Goal: Find specific page/section: Find specific page/section

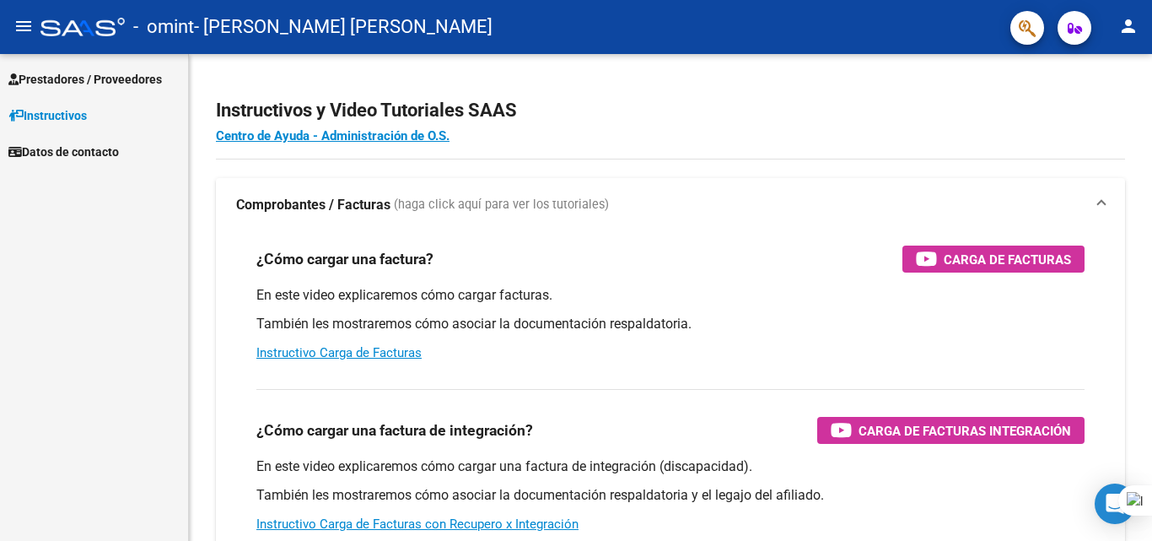
click at [105, 82] on span "Prestadores / Proveedores" at bounding box center [85, 79] width 154 height 19
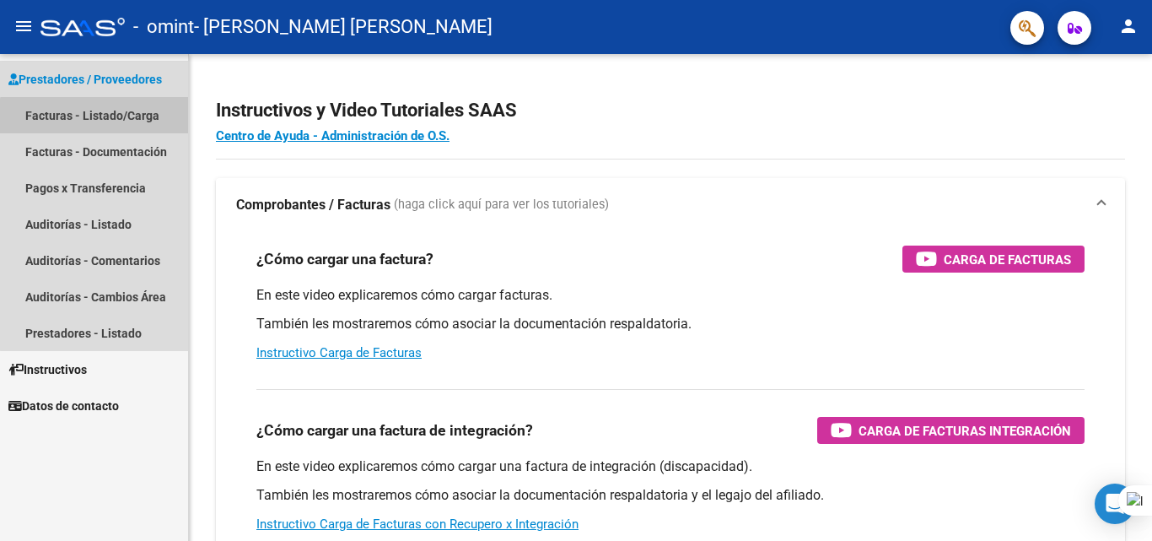
click at [105, 125] on link "Facturas - Listado/Carga" at bounding box center [94, 115] width 188 height 36
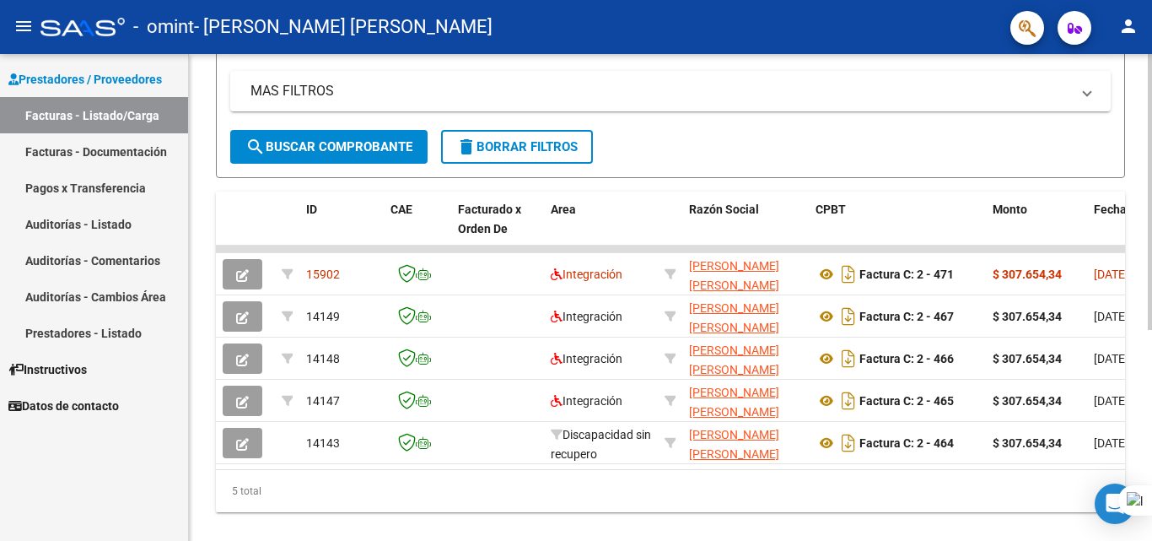
scroll to position [335, 0]
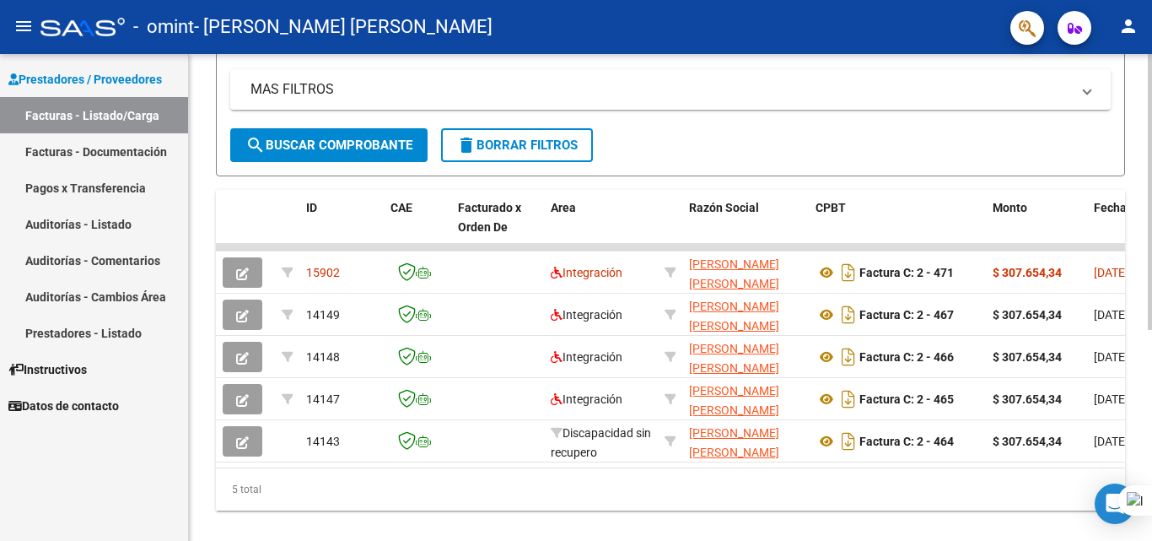
click at [1152, 297] on html "menu - omint - [PERSON_NAME] [PERSON_NAME] person Prestadores / Proveedores Fac…" at bounding box center [576, 270] width 1152 height 541
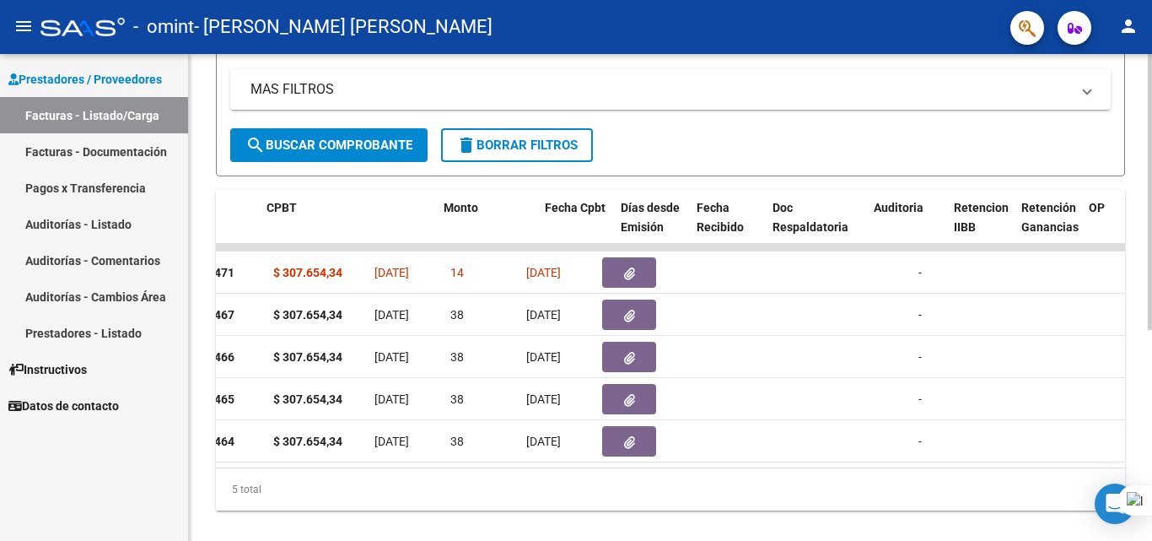
scroll to position [0, 546]
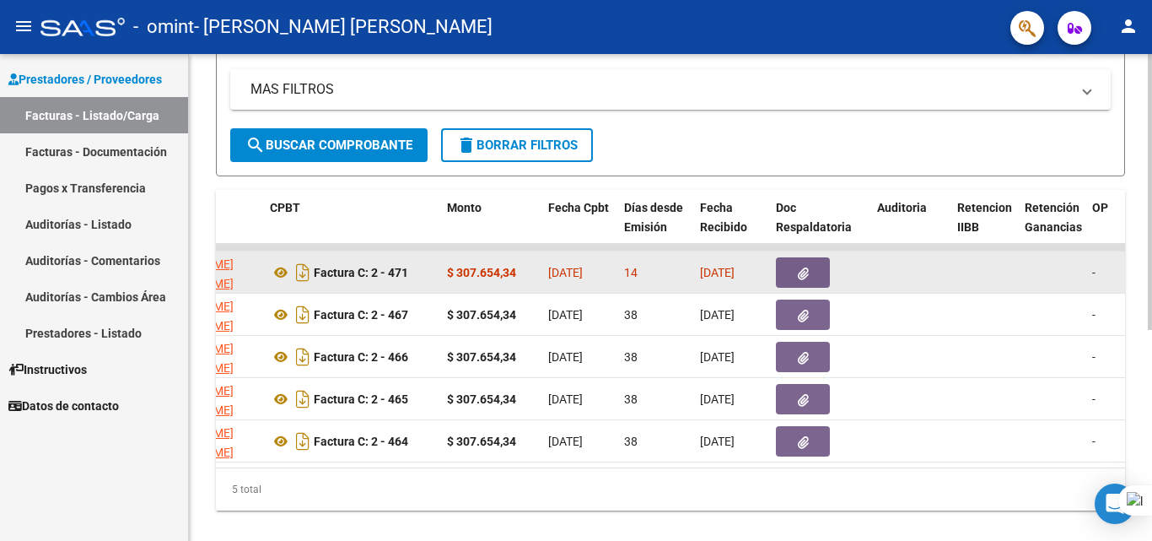
click at [799, 266] on span "button" at bounding box center [803, 272] width 11 height 15
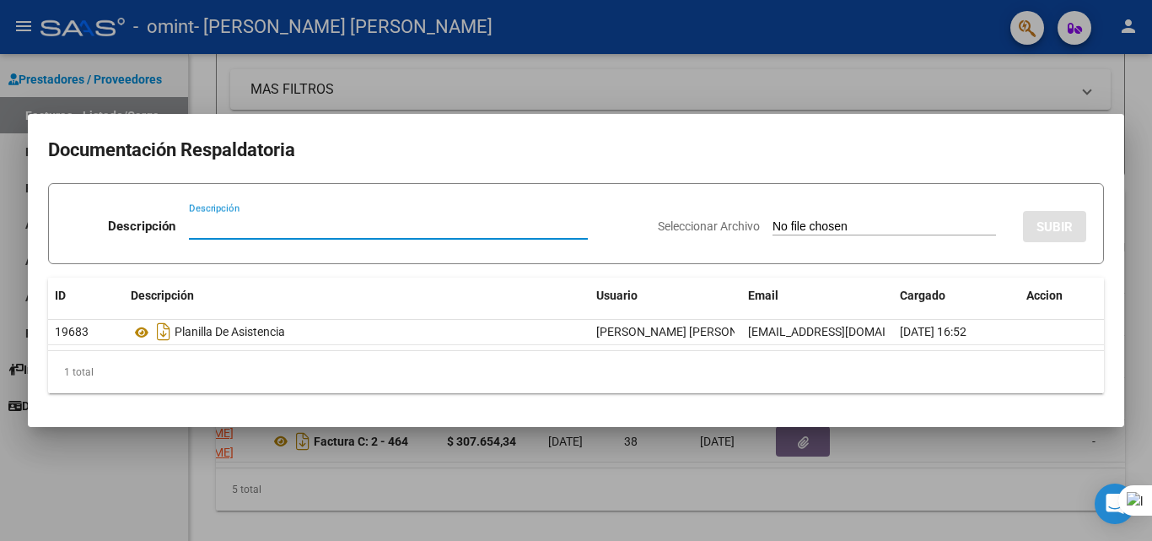
click at [426, 95] on div at bounding box center [576, 270] width 1152 height 541
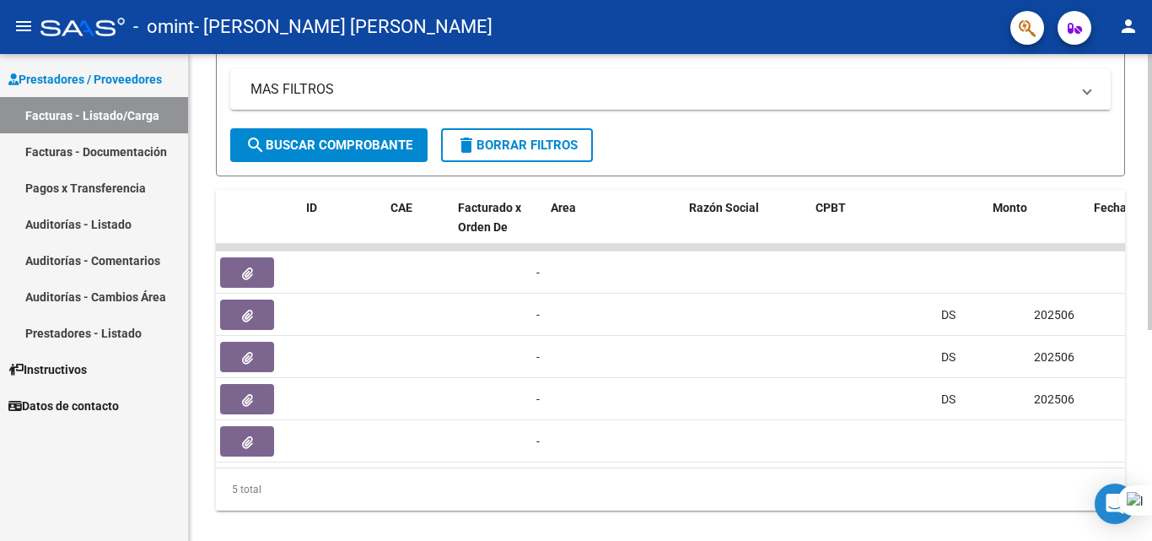
scroll to position [0, 0]
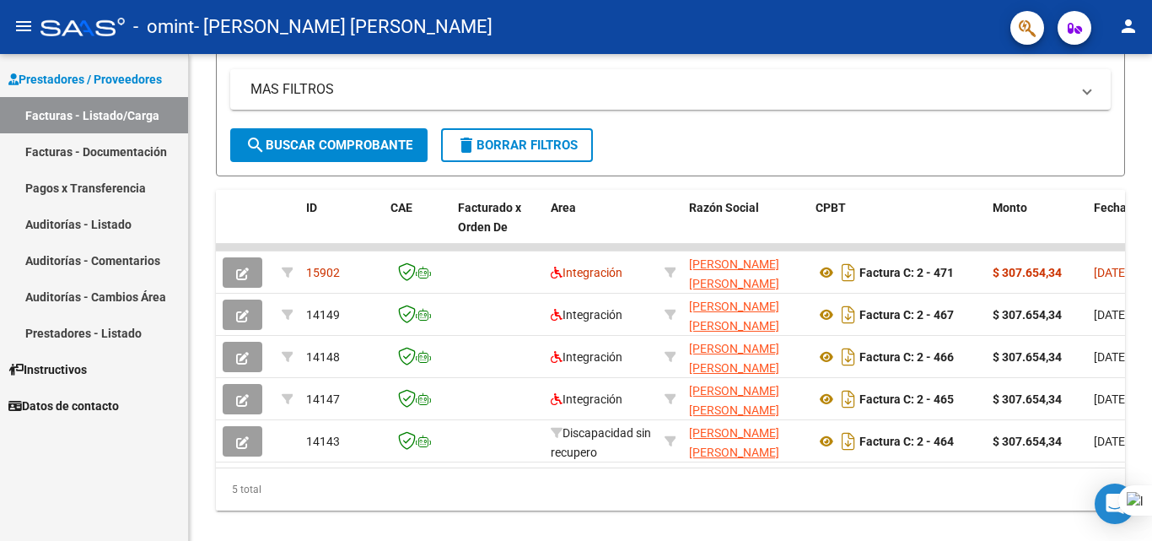
click at [130, 193] on link "Pagos x Transferencia" at bounding box center [94, 188] width 188 height 36
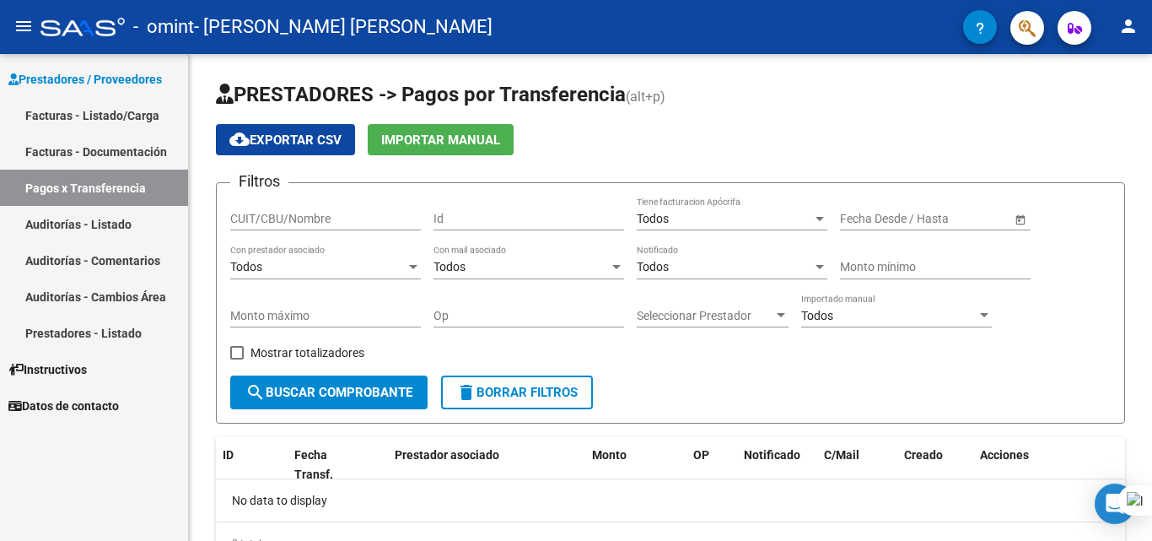
drag, startPoint x: 1152, startPoint y: 121, endPoint x: 1152, endPoint y: 165, distance: 44.7
click at [1152, 165] on div at bounding box center [1152, 270] width 1 height 541
click at [1124, 143] on div "PRESTADORES -> Pagos por Transferencia (alt+p) cloud_download Exportar CSV Impo…" at bounding box center [673, 336] width 968 height 564
